Goal: Find specific page/section: Find specific page/section

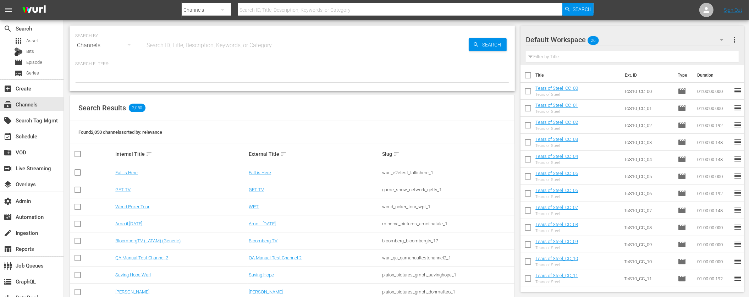
click at [303, 9] on input "text" at bounding box center [400, 9] width 324 height 17
type input "zee"
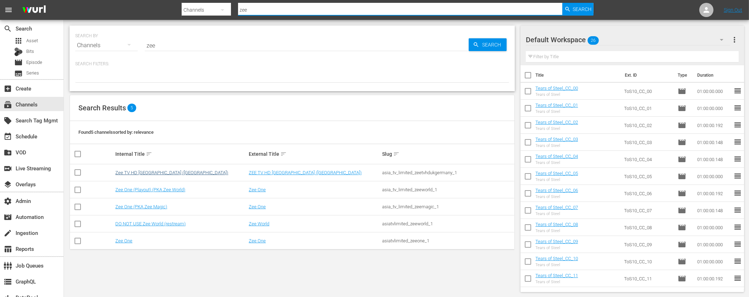
type input "zee"
click at [133, 170] on link "Zee TV HD [GEOGRAPHIC_DATA] ([GEOGRAPHIC_DATA])" at bounding box center [171, 172] width 113 height 5
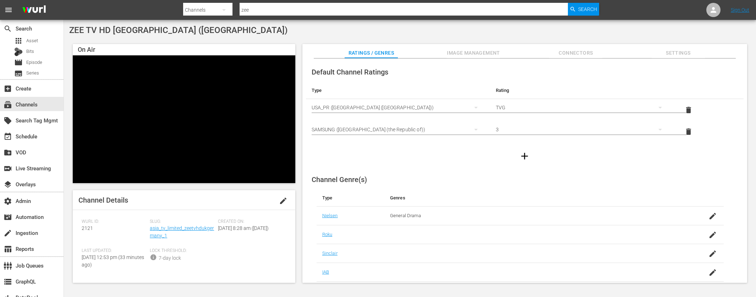
click at [244, 266] on div "[PERSON_NAME] ID: 2121 Slug: asia_tv_limited_zeetvhdukgermany_1 Created On: [DA…" at bounding box center [184, 248] width 205 height 58
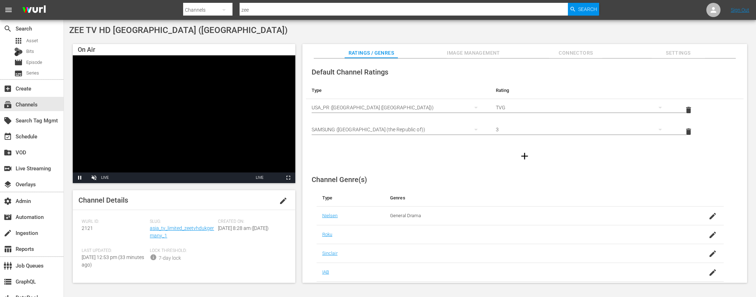
drag, startPoint x: 241, startPoint y: 269, endPoint x: 254, endPoint y: 259, distance: 15.9
click at [243, 267] on div "[PERSON_NAME] ID: 2121 Slug: asia_tv_limited_zeetvhdukgermany_1 Created On: [DA…" at bounding box center [184, 248] width 205 height 58
